Goal: Task Accomplishment & Management: Use online tool/utility

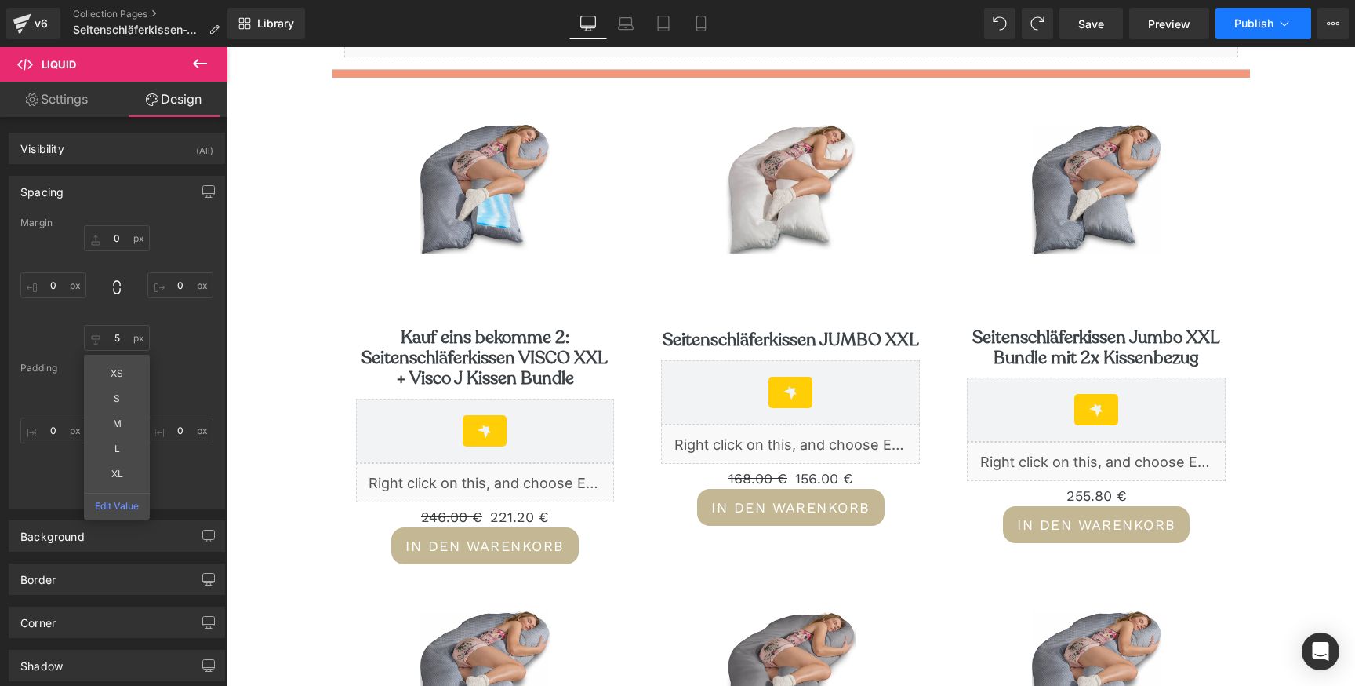
scroll to position [242, 0]
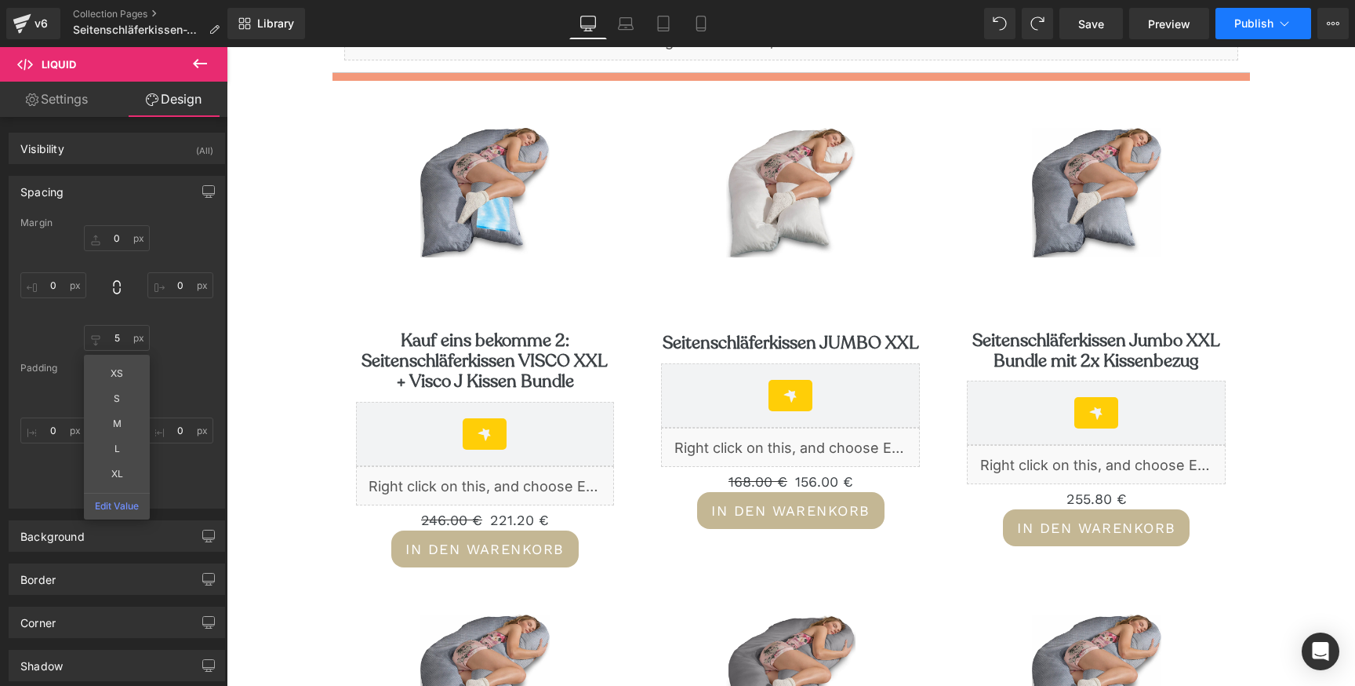
click at [1262, 24] on span "Publish" at bounding box center [1254, 23] width 39 height 13
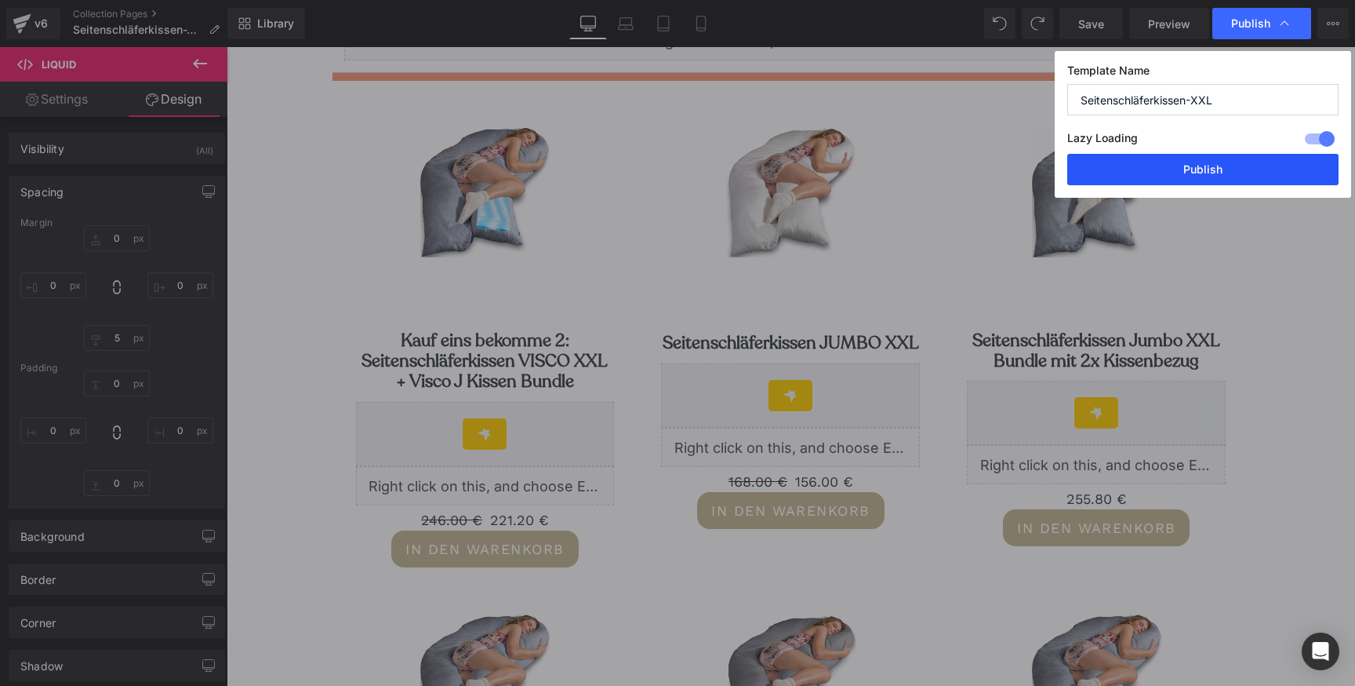
click at [1219, 168] on button "Publish" at bounding box center [1203, 169] width 271 height 31
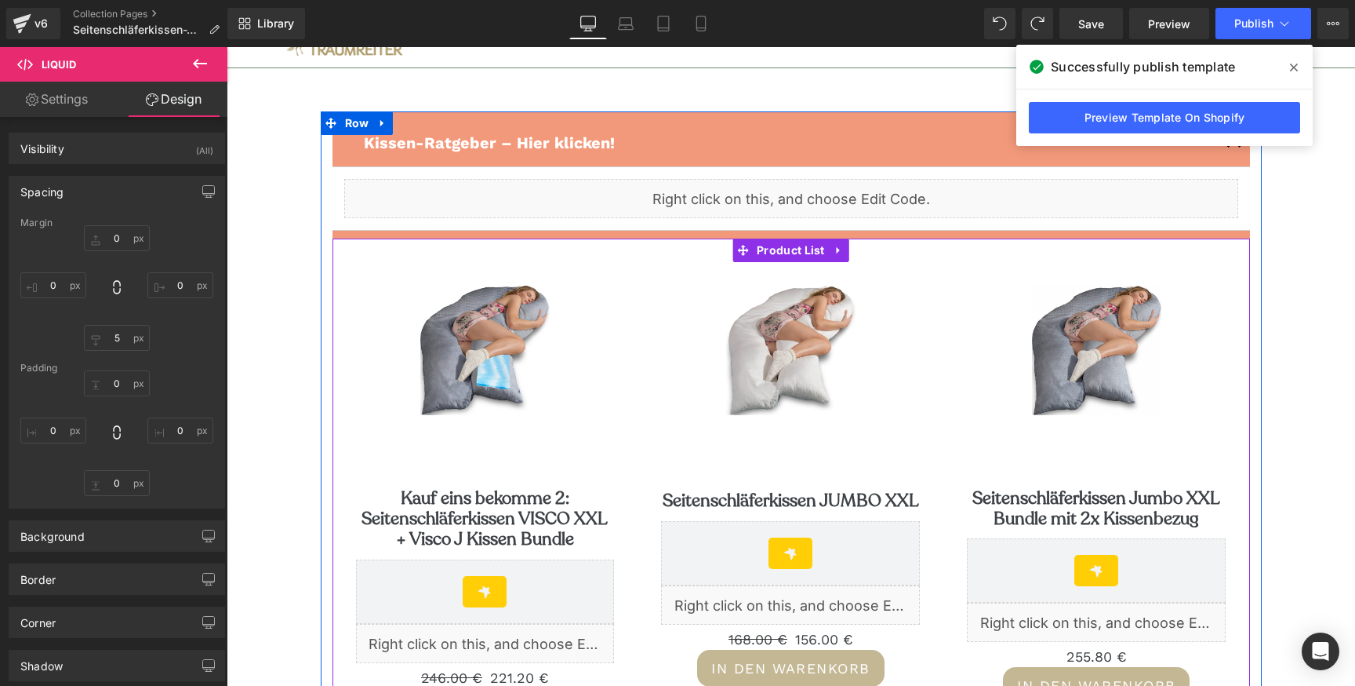
scroll to position [76, 0]
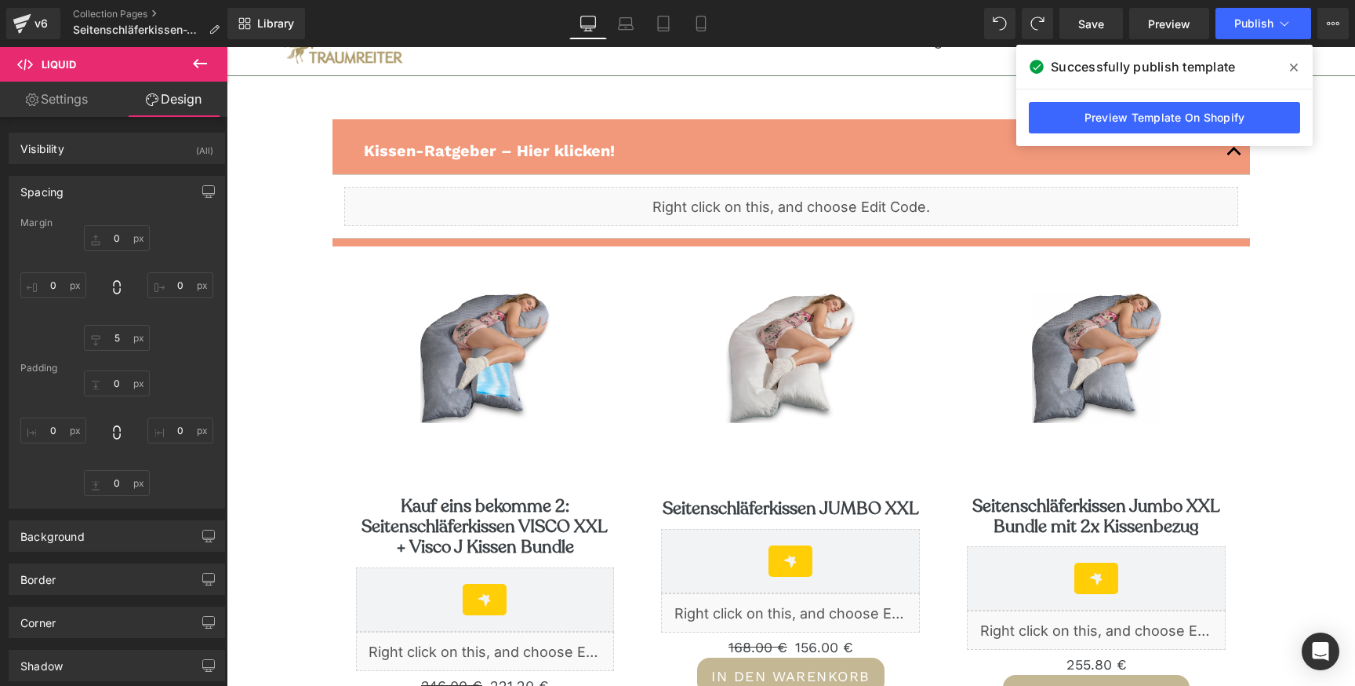
click at [1298, 66] on span at bounding box center [1294, 67] width 25 height 25
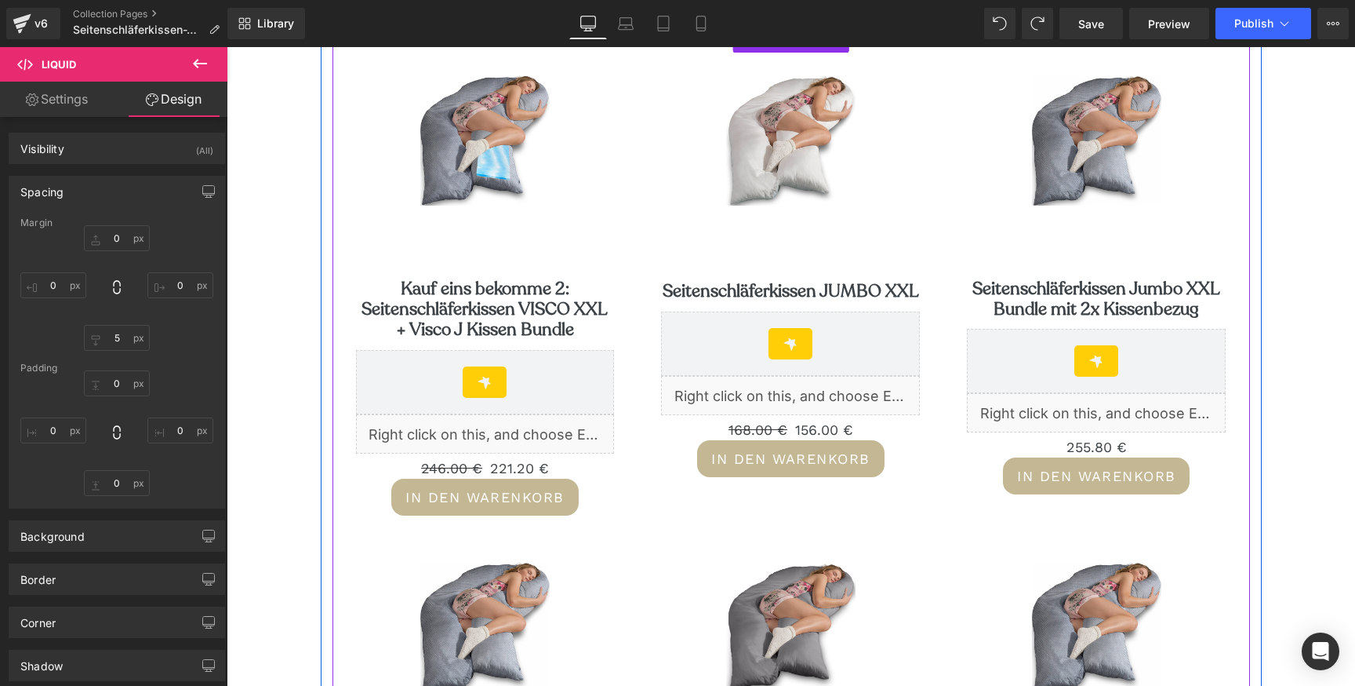
scroll to position [315, 0]
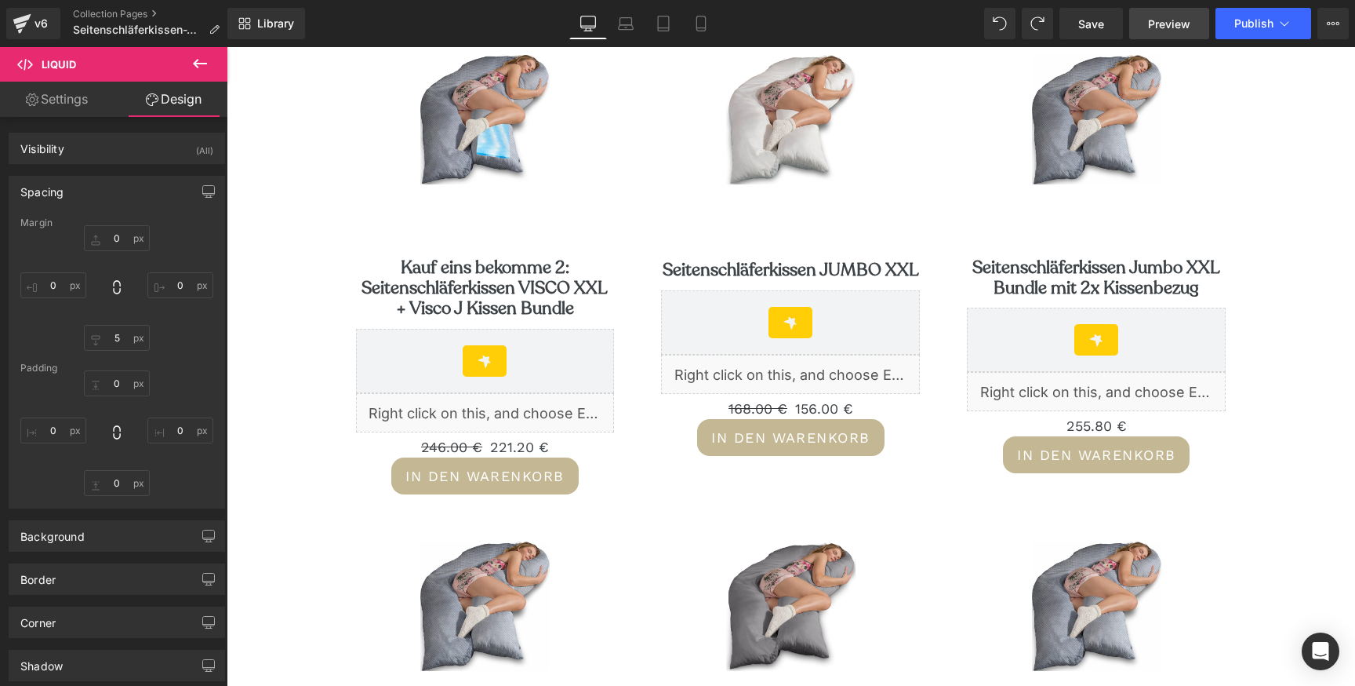
click at [1171, 27] on span "Preview" at bounding box center [1169, 24] width 42 height 16
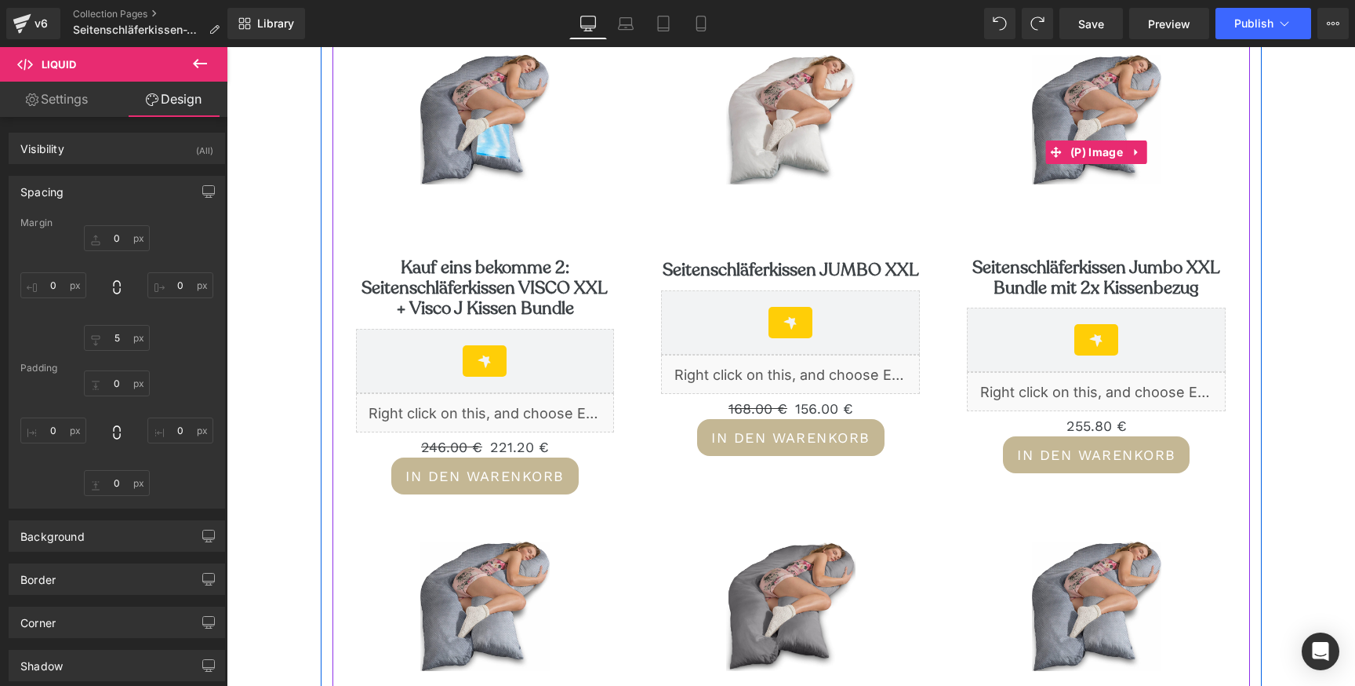
scroll to position [0, 0]
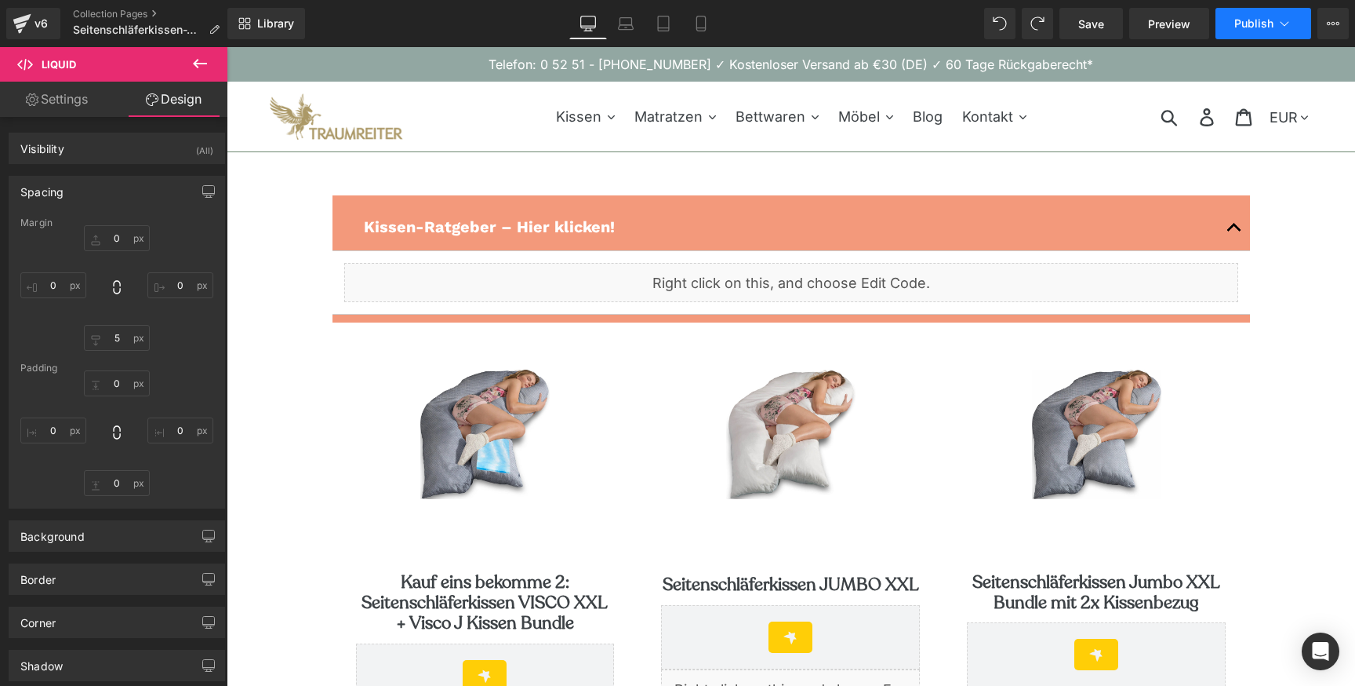
click at [1256, 20] on span "Publish" at bounding box center [1254, 23] width 39 height 13
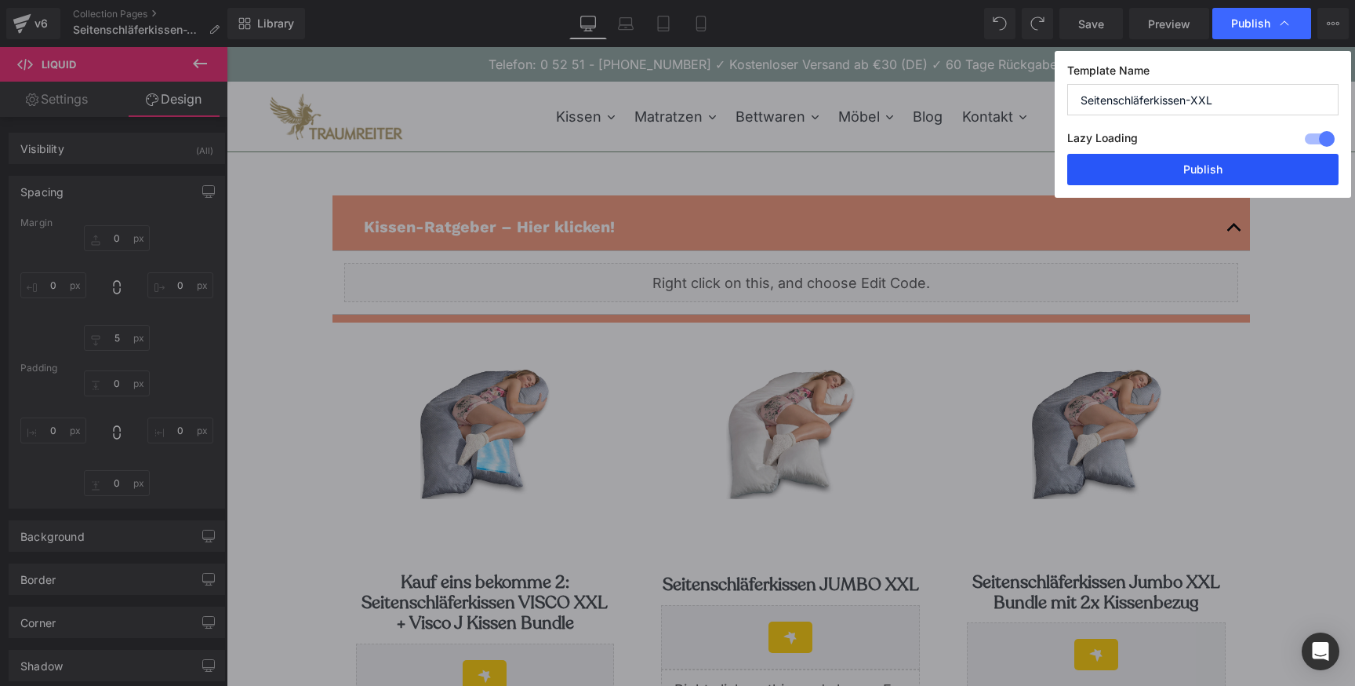
drag, startPoint x: 1177, startPoint y: 167, endPoint x: 812, endPoint y: 136, distance: 366.9
click at [1177, 167] on button "Publish" at bounding box center [1203, 169] width 271 height 31
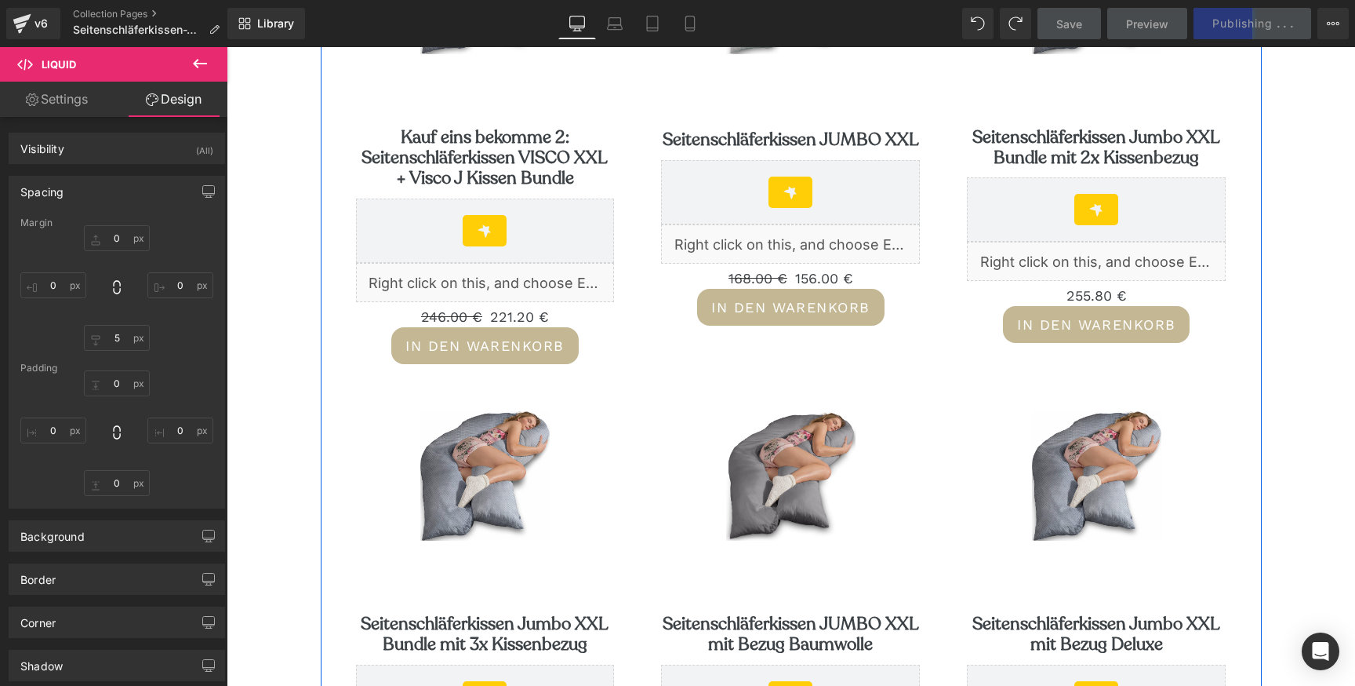
scroll to position [438, 0]
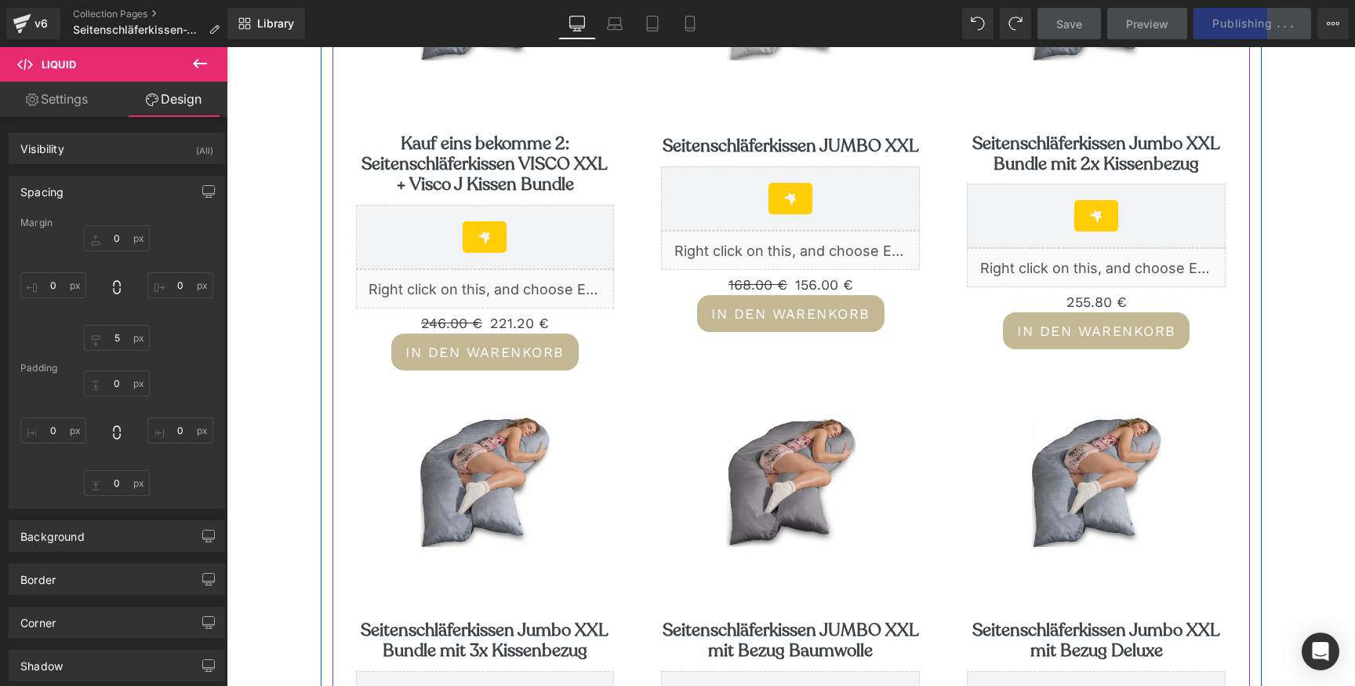
click at [813, 265] on div "Liquid" at bounding box center [790, 250] width 259 height 39
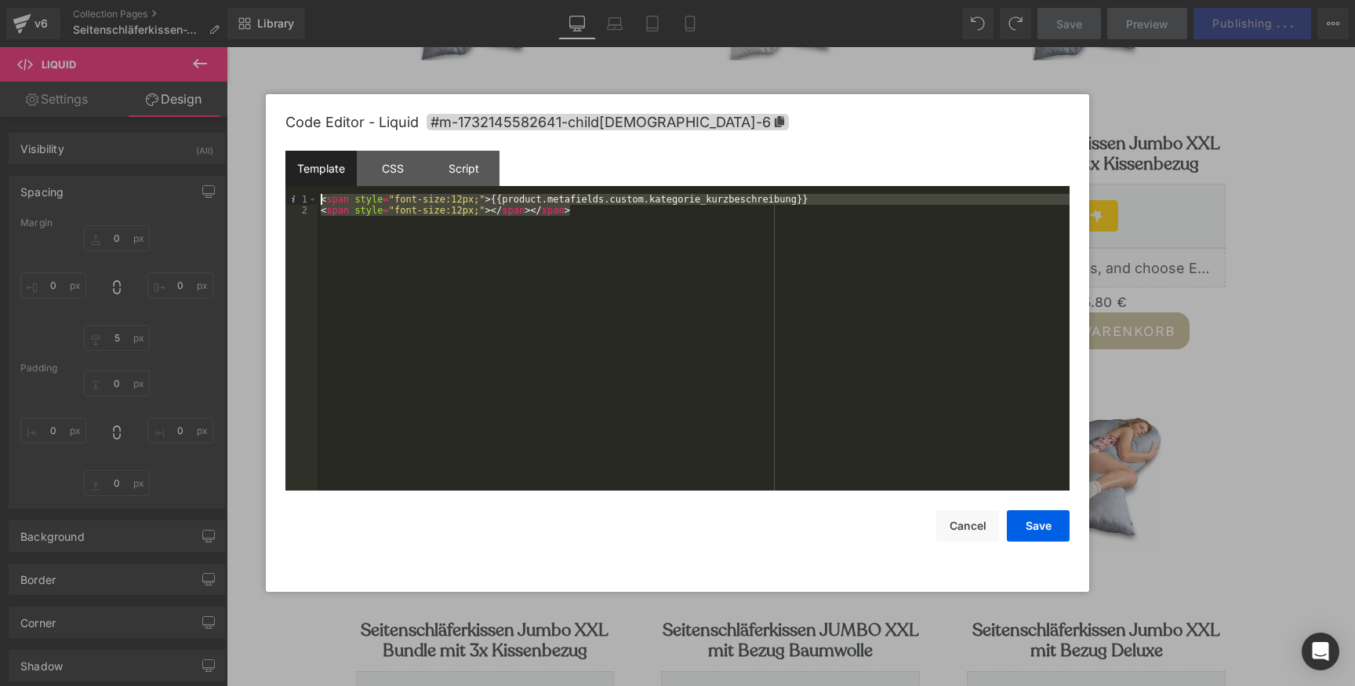
drag, startPoint x: 598, startPoint y: 218, endPoint x: 315, endPoint y: 144, distance: 292.6
click at [315, 144] on div "Code Editor - Liquid #m-1732145582641-child[DEMOGRAPHIC_DATA]-6 Template CSS Sc…" at bounding box center [678, 342] width 784 height 497
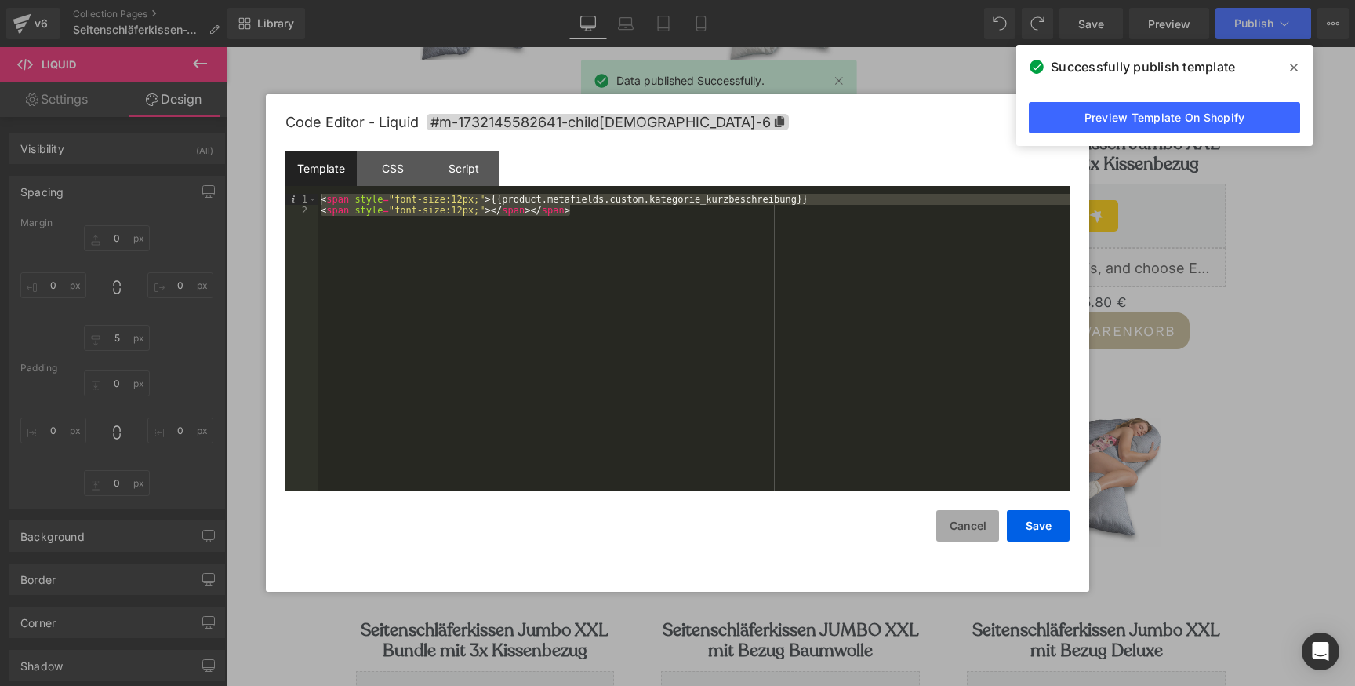
click at [957, 522] on button "Cancel" at bounding box center [968, 525] width 63 height 31
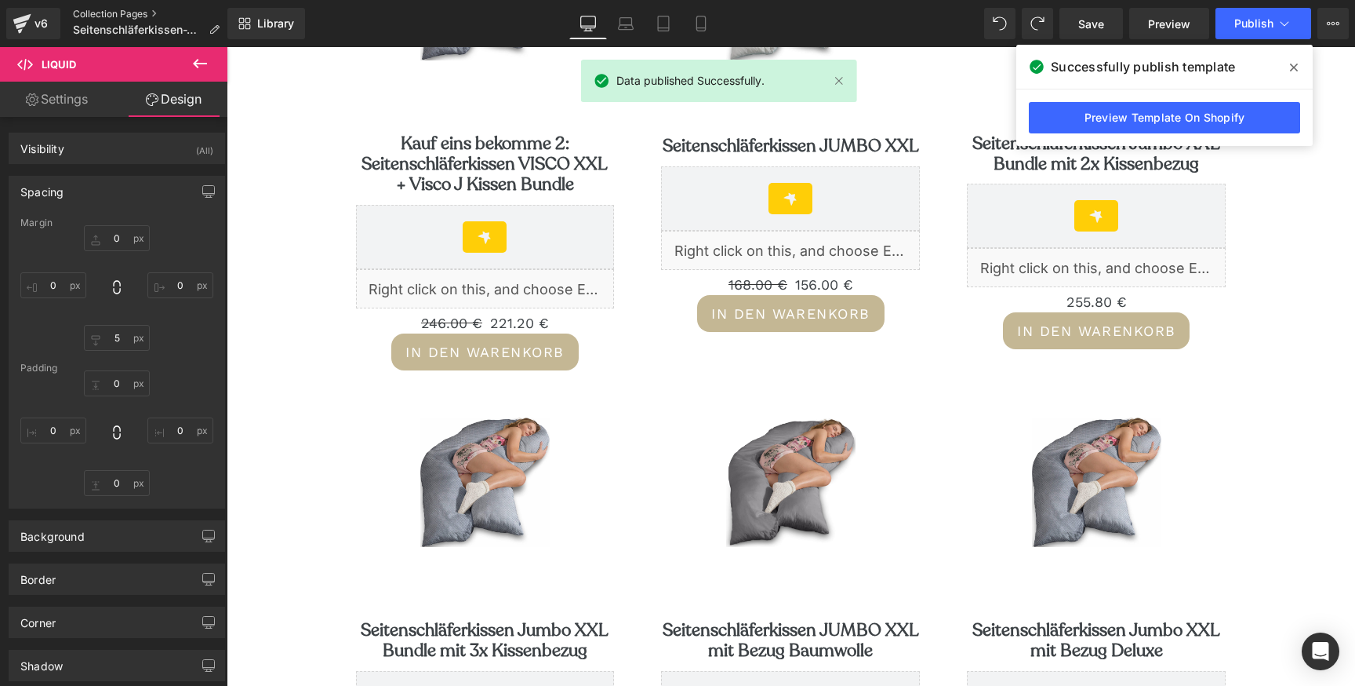
click at [122, 16] on link "Collection Pages" at bounding box center [152, 14] width 159 height 13
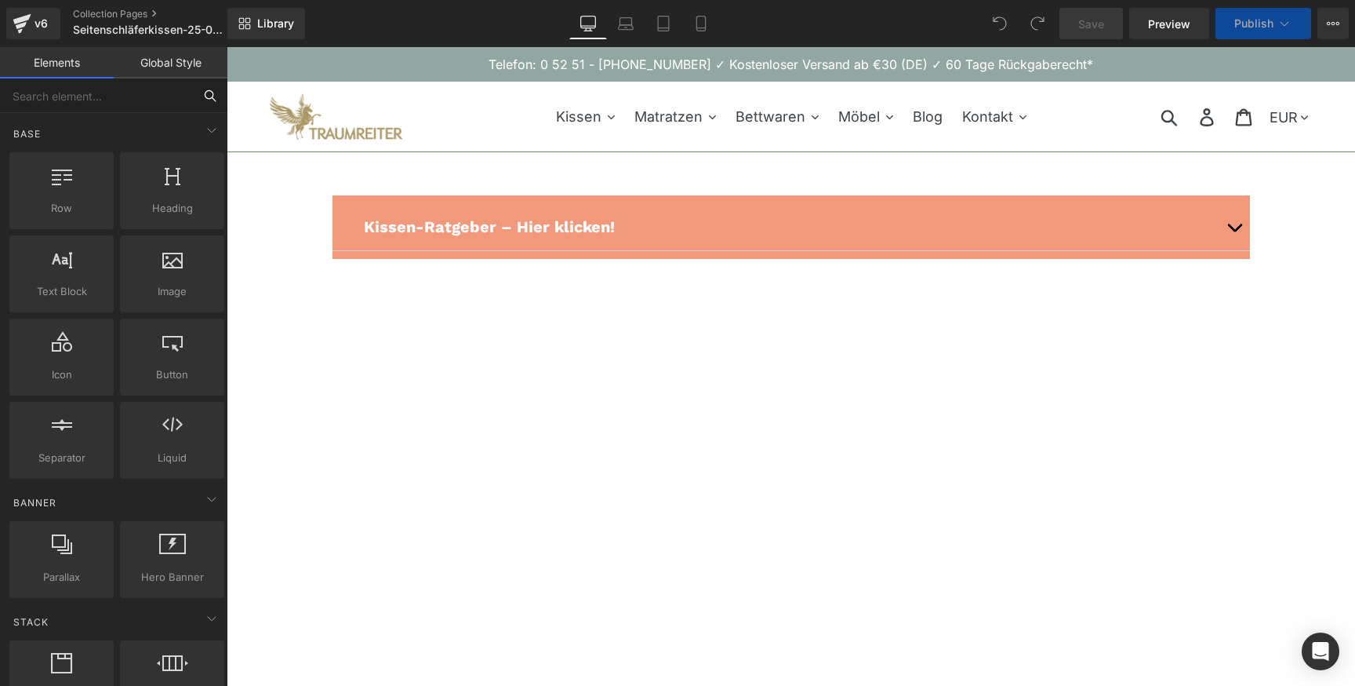
click at [89, 95] on input "text" at bounding box center [96, 95] width 193 height 35
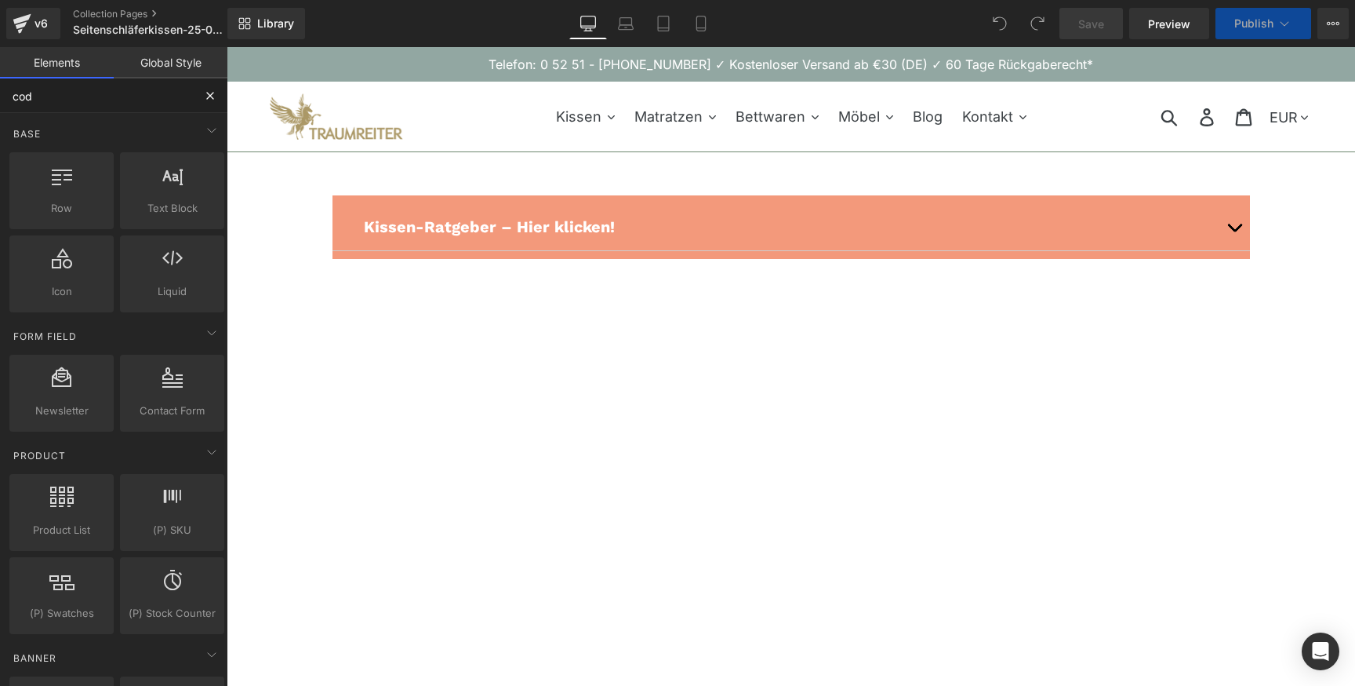
type input "code"
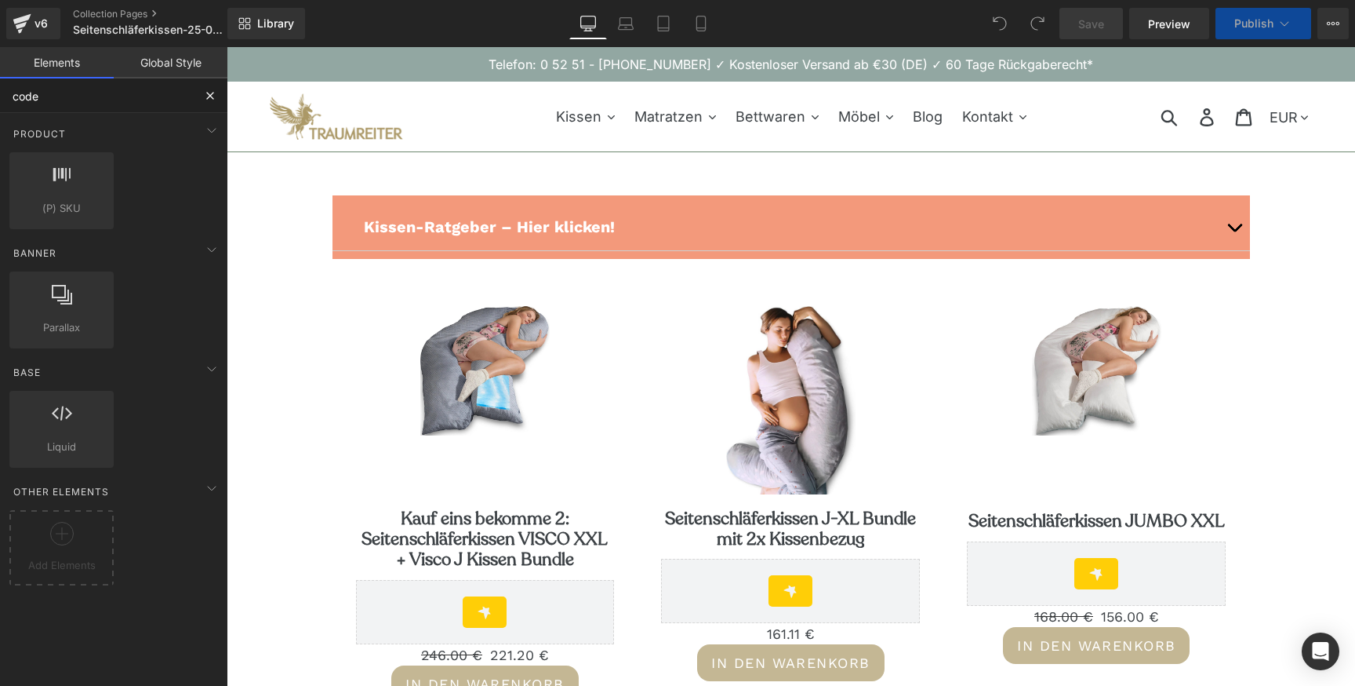
click at [67, 102] on input "code" at bounding box center [96, 95] width 193 height 35
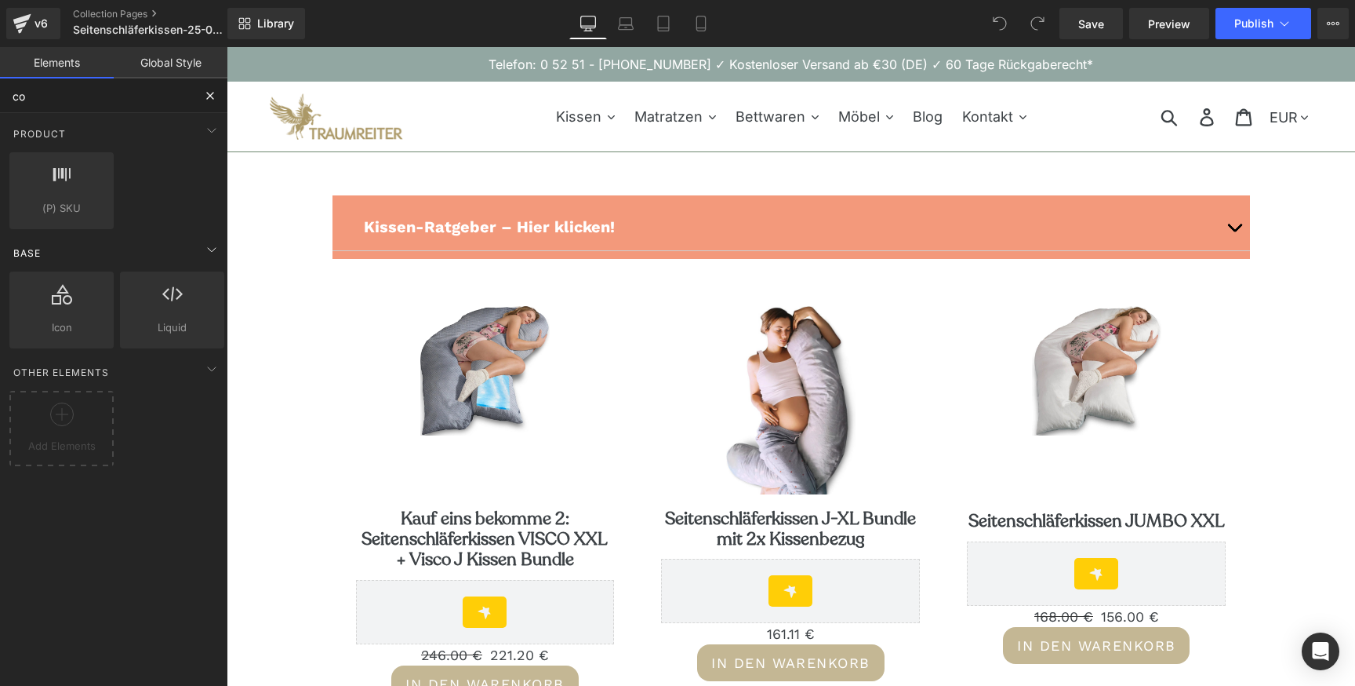
type input "c"
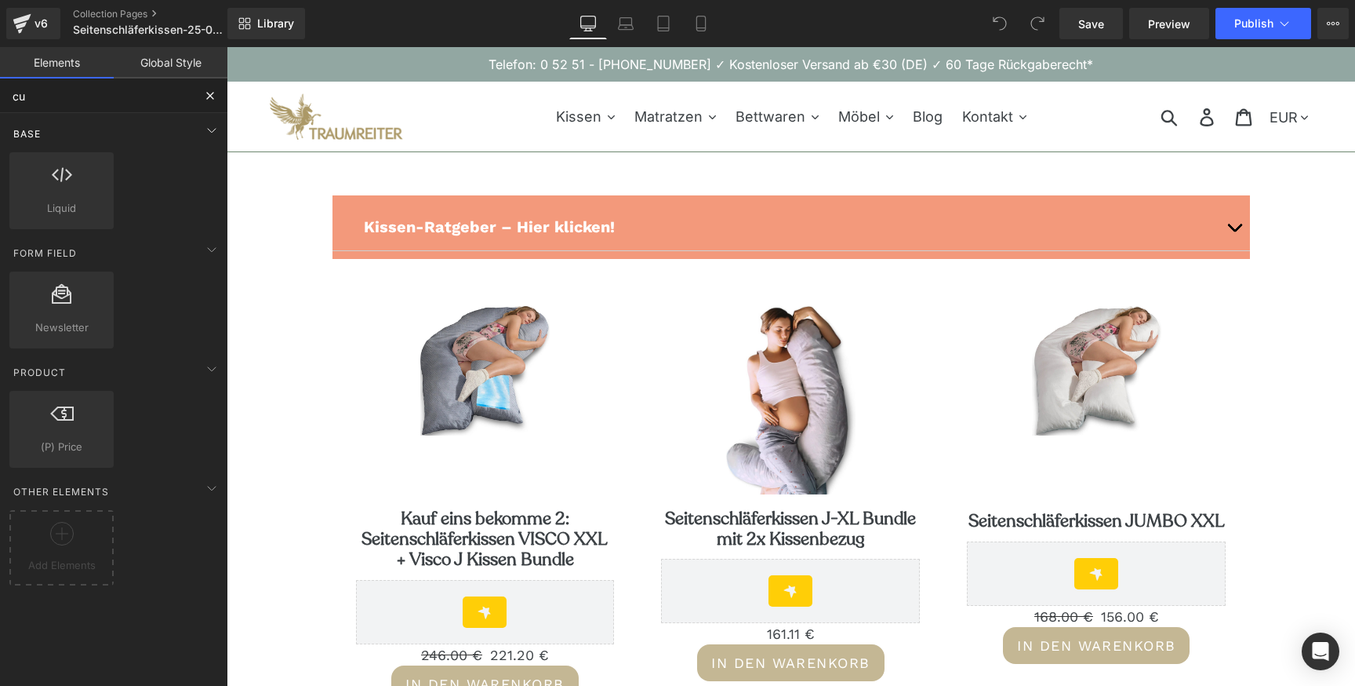
type input "cus"
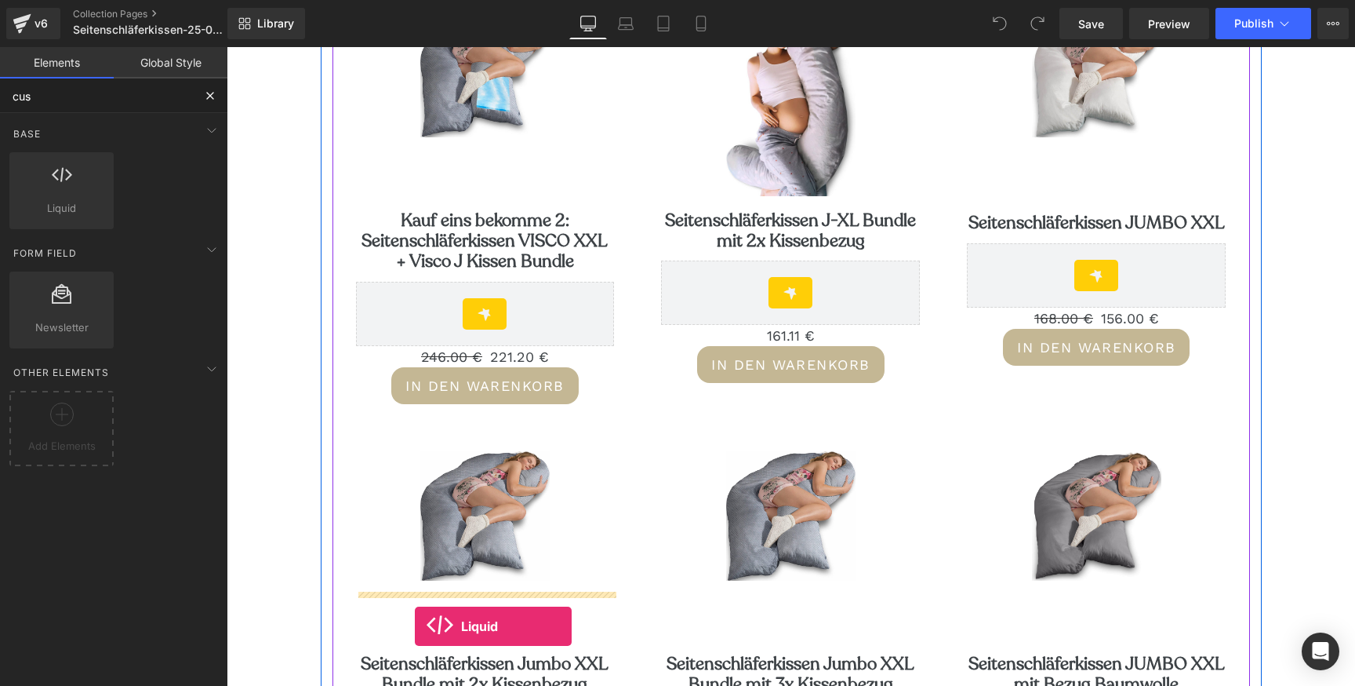
scroll to position [439, 0]
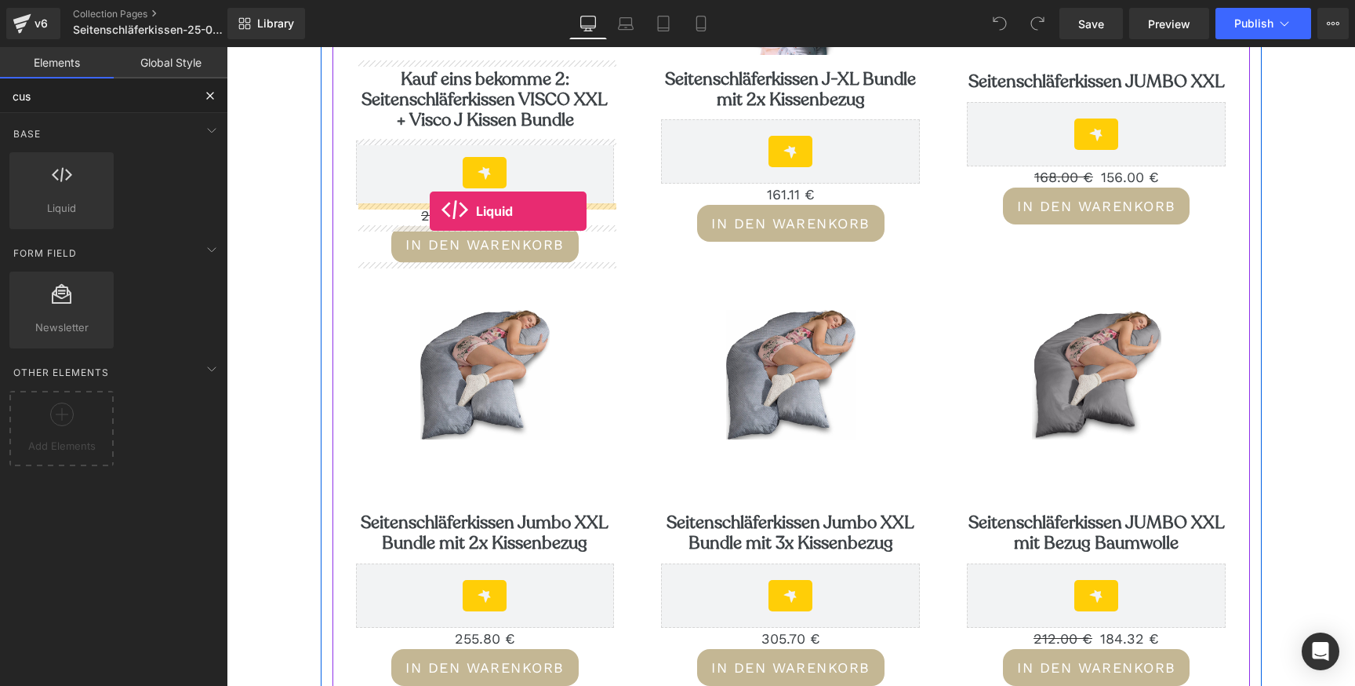
drag, startPoint x: 289, startPoint y: 235, endPoint x: 430, endPoint y: 211, distance: 143.3
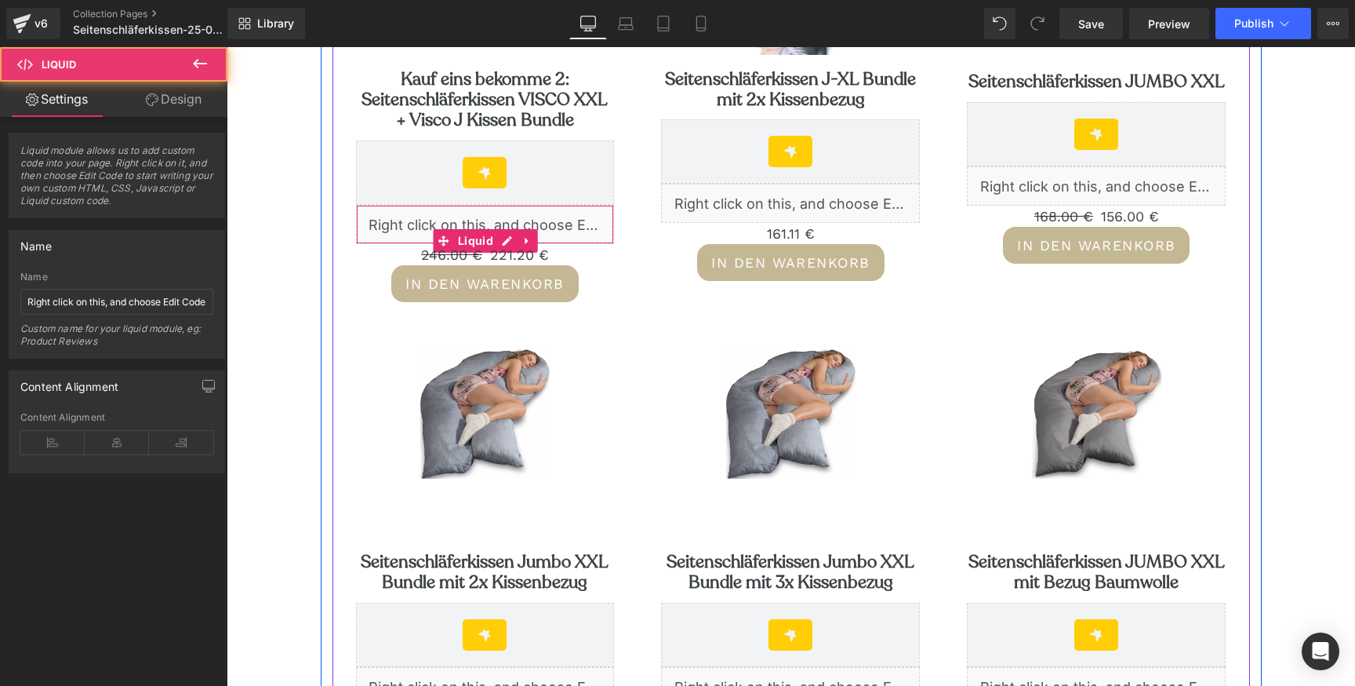
click at [555, 224] on div "Liquid" at bounding box center [485, 224] width 259 height 39
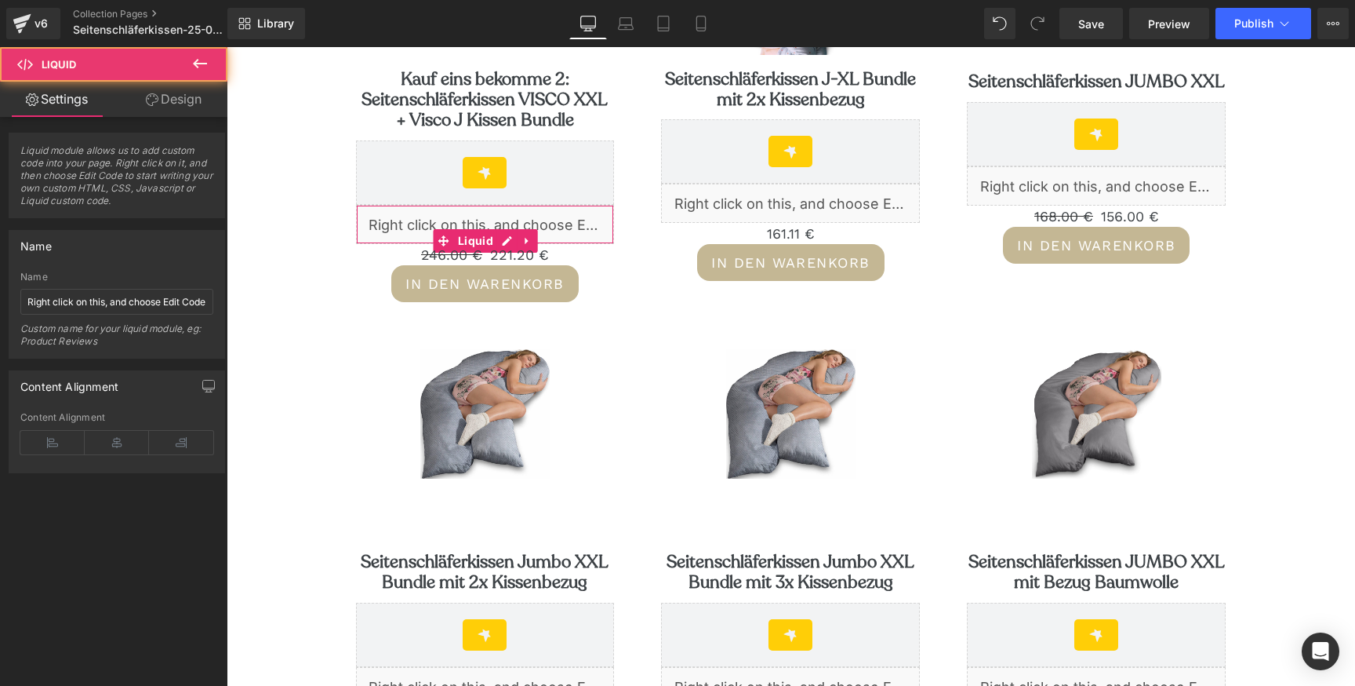
click at [174, 99] on link "Design" at bounding box center [174, 99] width 114 height 35
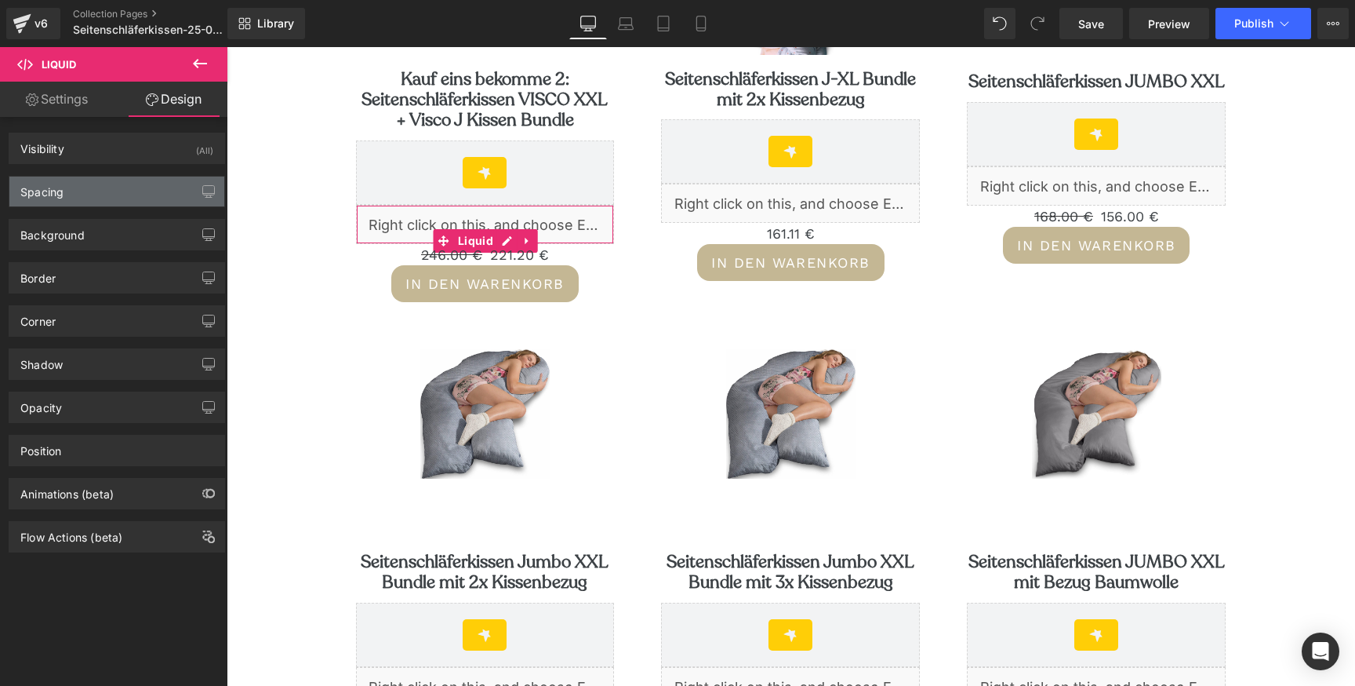
click at [107, 202] on div "Spacing" at bounding box center [116, 191] width 215 height 30
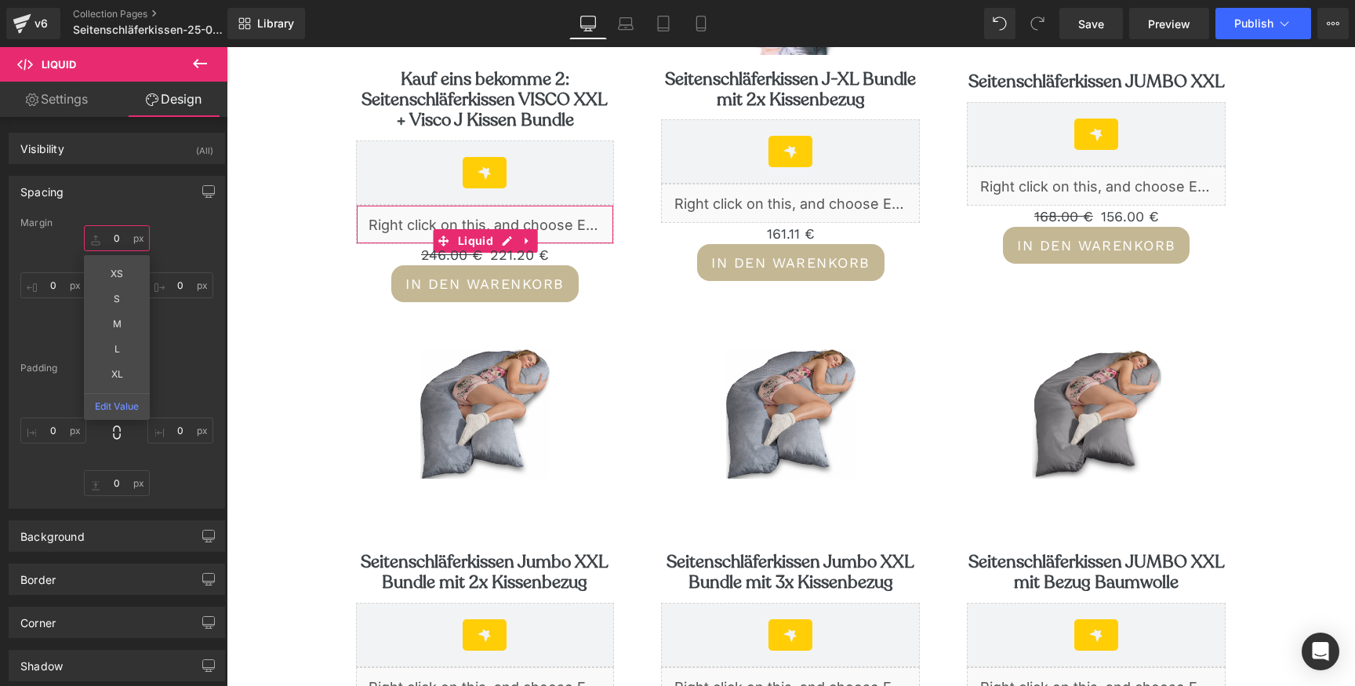
click at [107, 243] on input "0" at bounding box center [117, 238] width 66 height 26
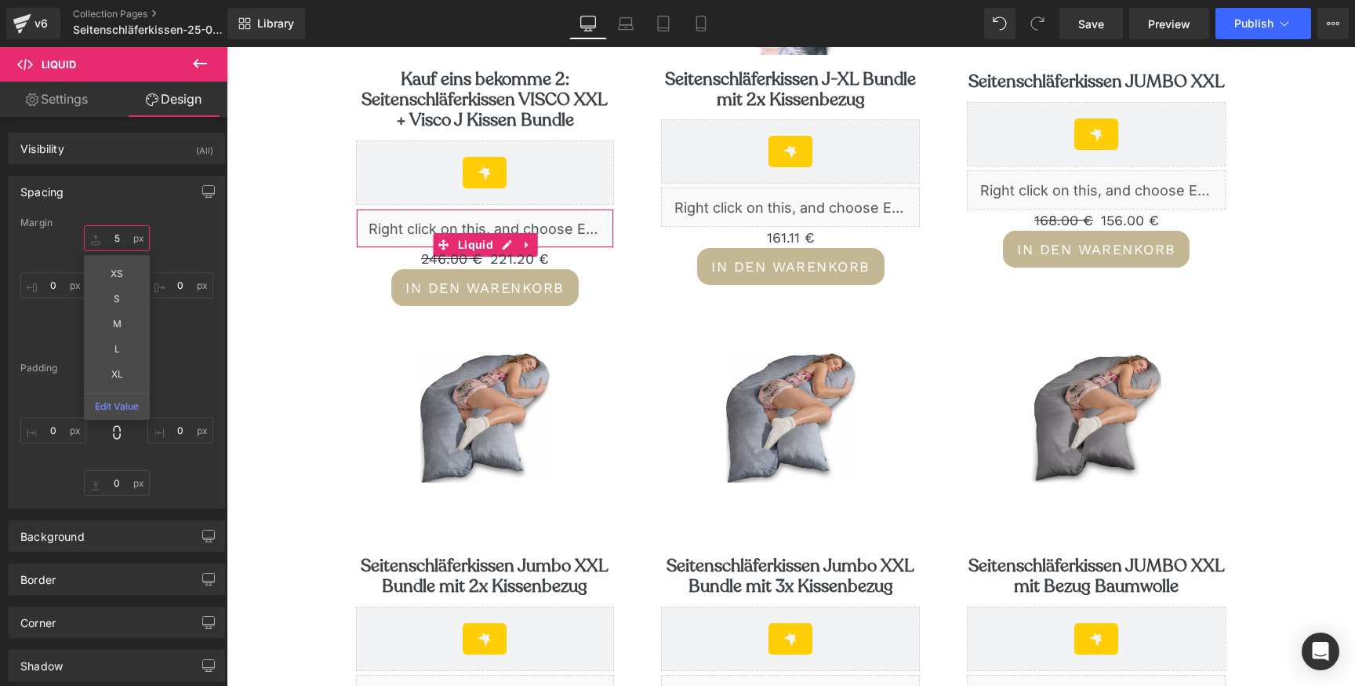
type input "5"
click at [178, 353] on div "Margin 5 5 XS S M L XL Edit Value 0px 0 0px 0 0px 0 Padding 0px 0 0px 0 0px 0 0…" at bounding box center [116, 362] width 215 height 290
click at [114, 339] on input "0" at bounding box center [117, 338] width 66 height 26
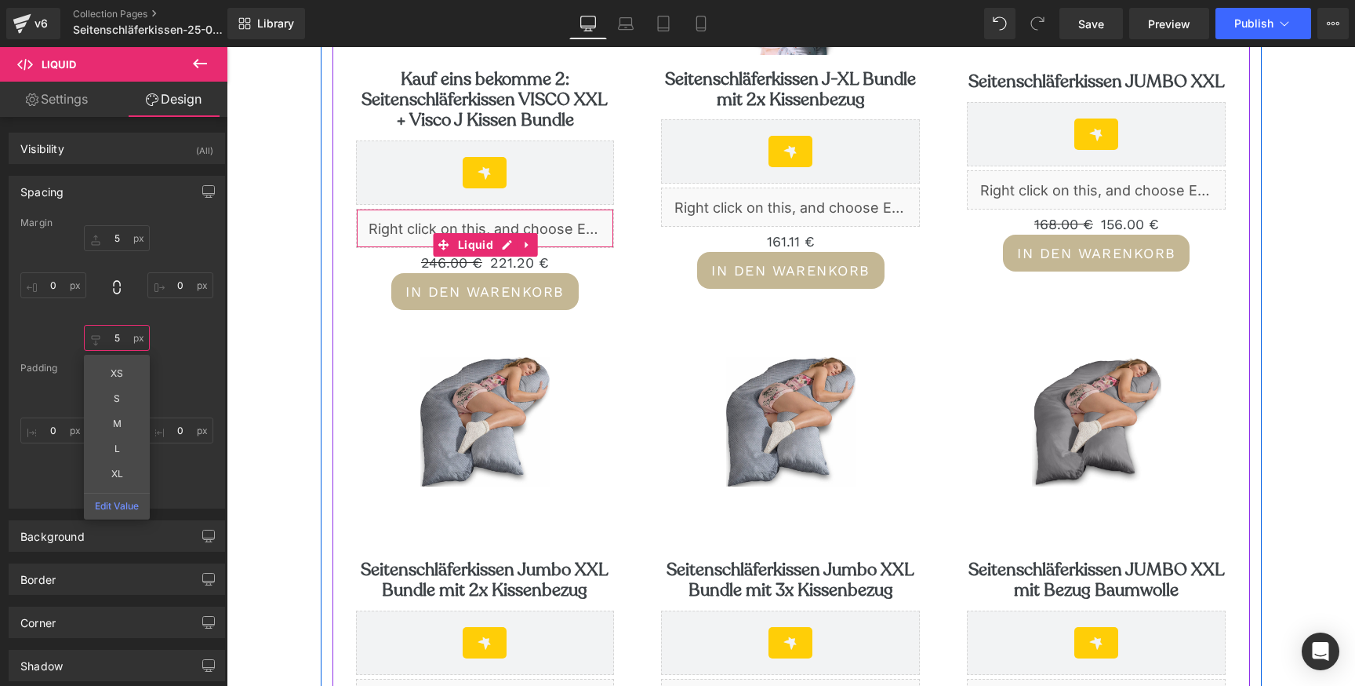
click at [500, 233] on div "Liquid" at bounding box center [485, 228] width 259 height 39
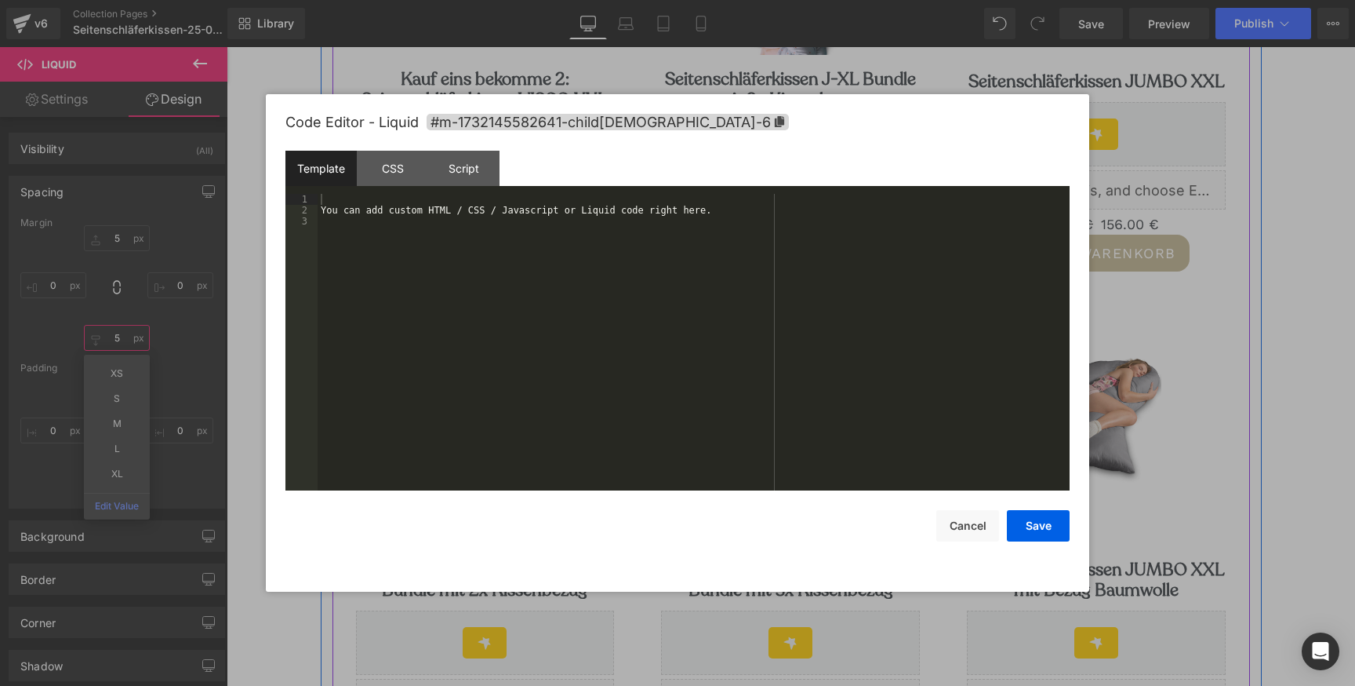
type input "5"
click at [500, 233] on div "You can add custom HTML / CSS / Javascript or Liquid code right here." at bounding box center [694, 353] width 752 height 318
click at [485, 210] on div "You can add custom HTML / CSS / Javascript or Liquid code right here." at bounding box center [694, 353] width 752 height 318
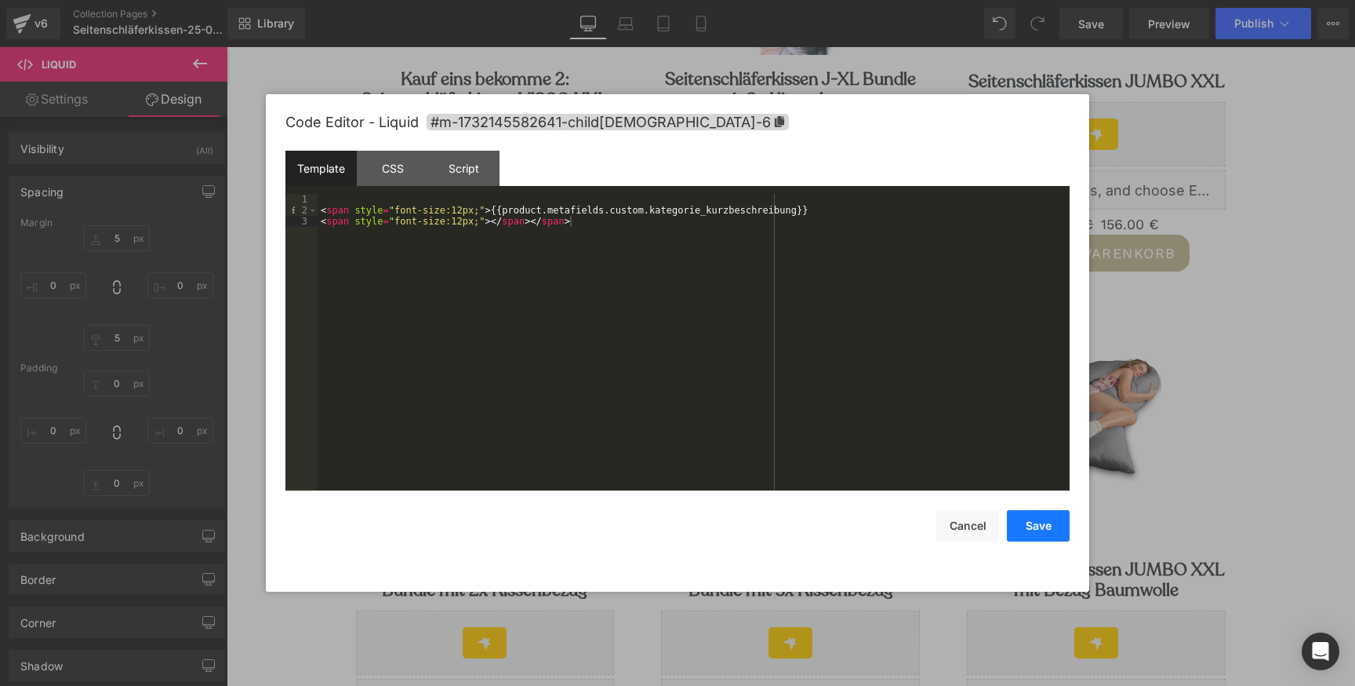
click at [1042, 532] on button "Save" at bounding box center [1038, 525] width 63 height 31
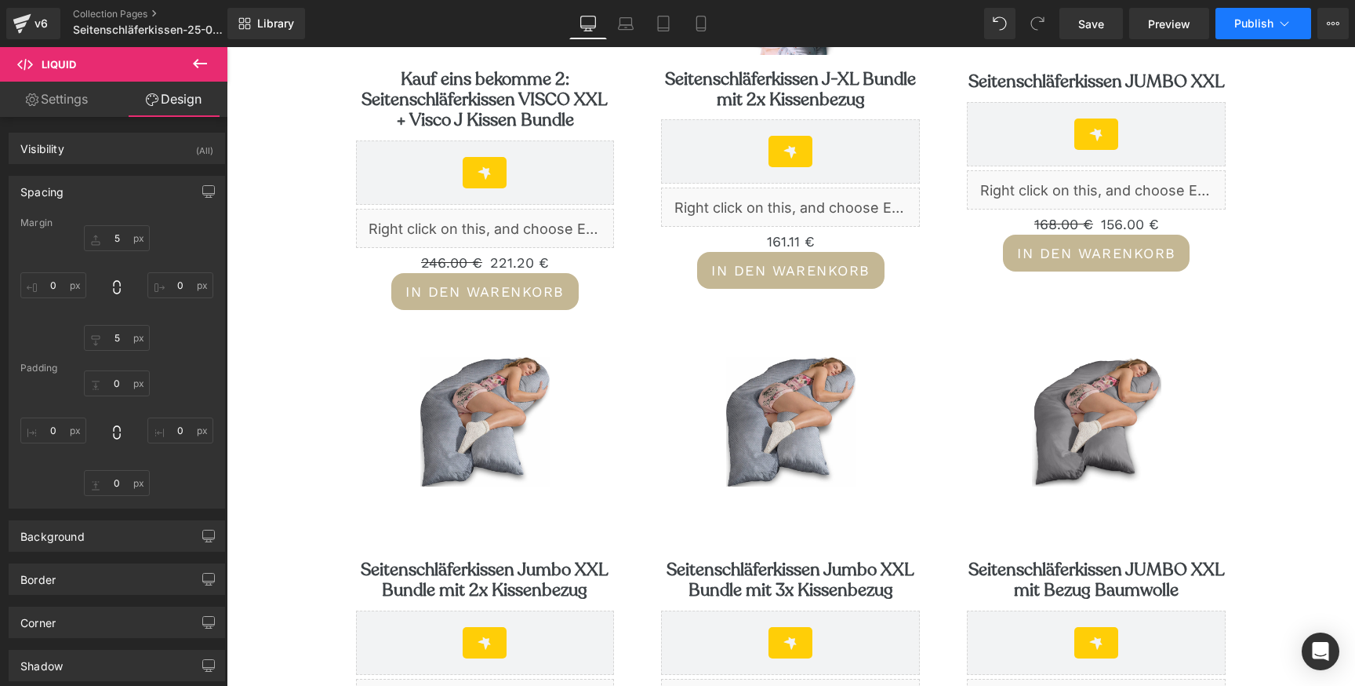
click at [1253, 24] on span "Publish" at bounding box center [1254, 23] width 39 height 13
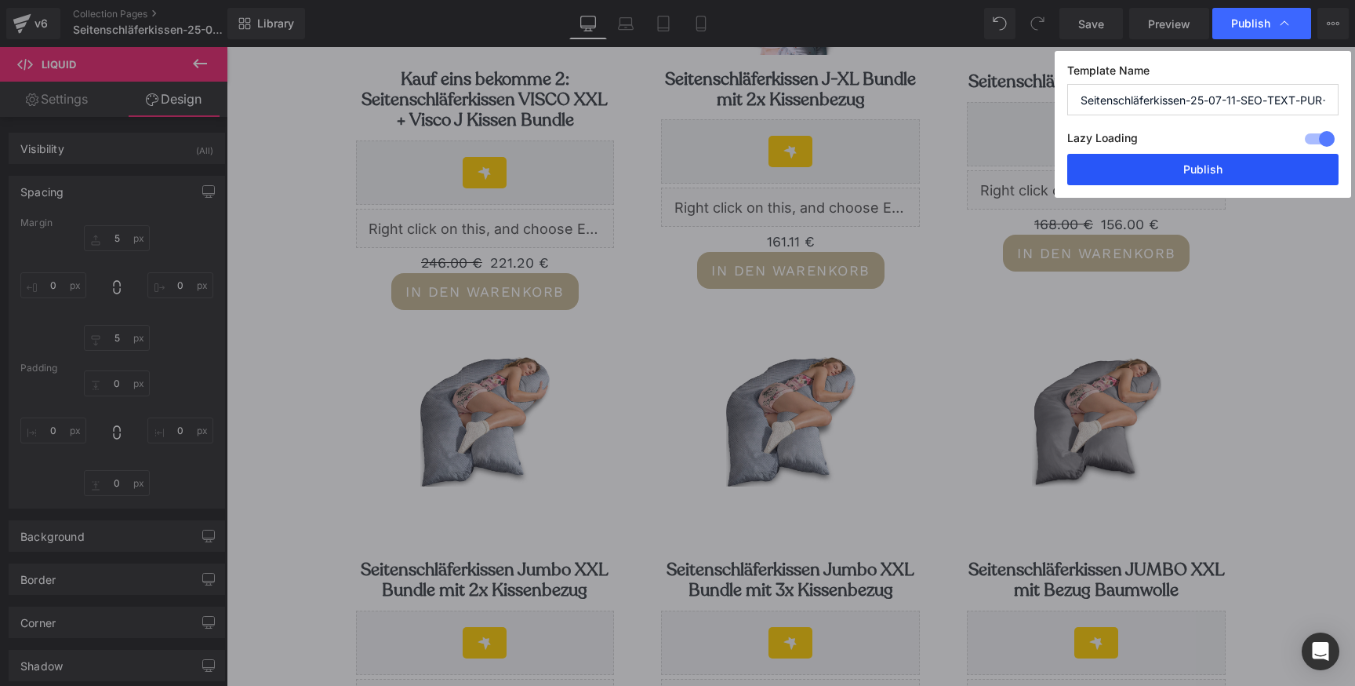
click at [1216, 154] on button "Publish" at bounding box center [1203, 169] width 271 height 31
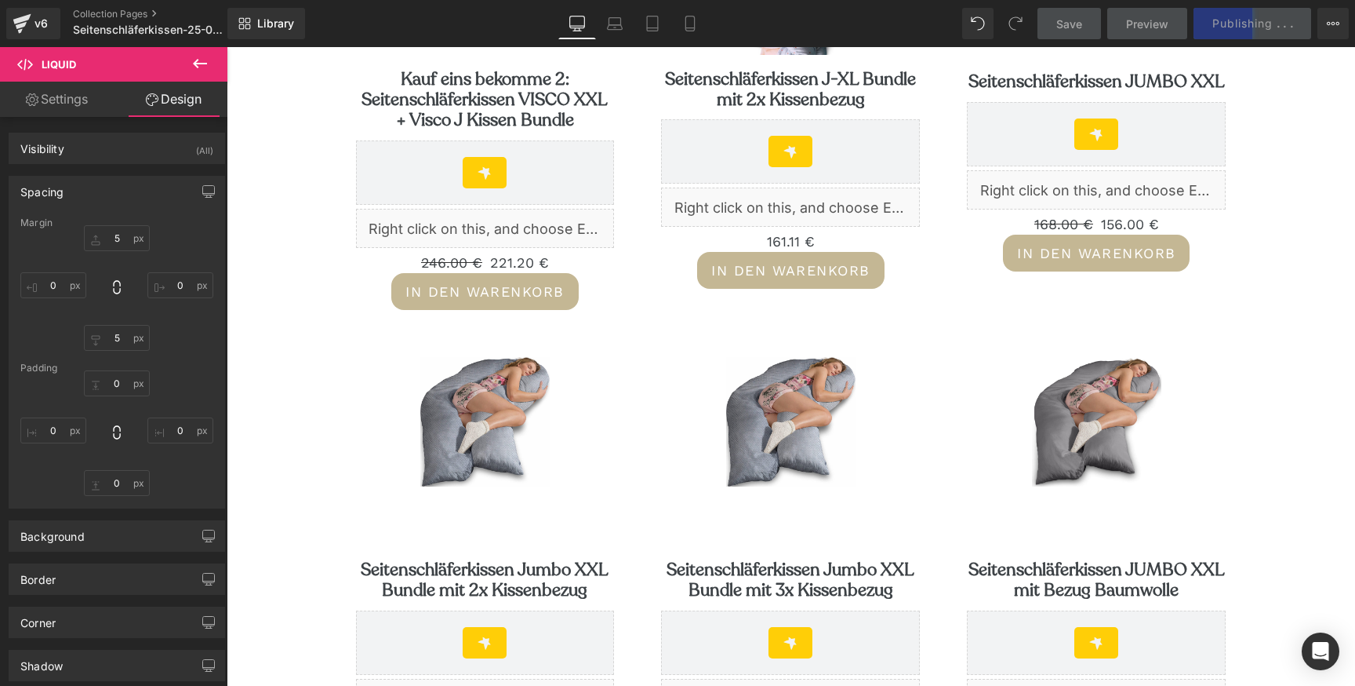
click at [1141, 31] on span "Preview" at bounding box center [1147, 24] width 42 height 16
